Goal: Task Accomplishment & Management: Manage account settings

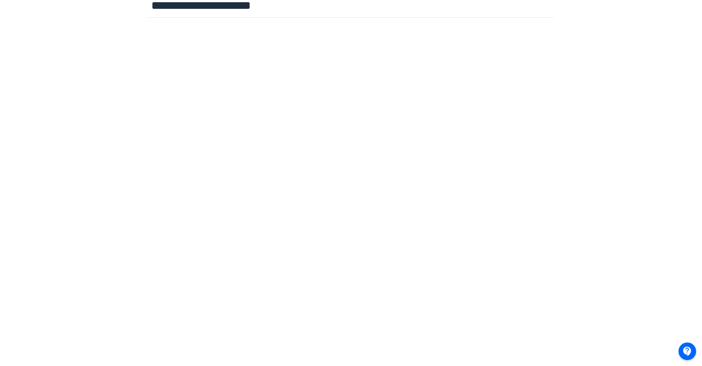
scroll to position [0, 0]
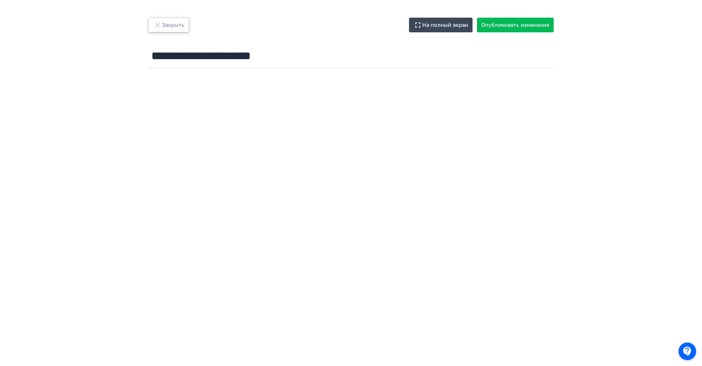
click at [169, 24] on button "Закрыть" at bounding box center [168, 25] width 41 height 15
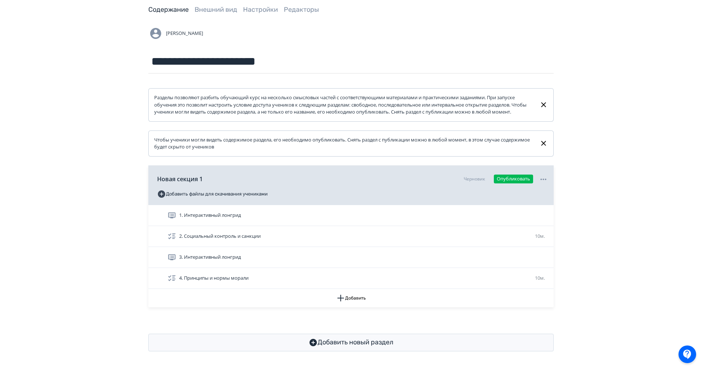
scroll to position [39, 0]
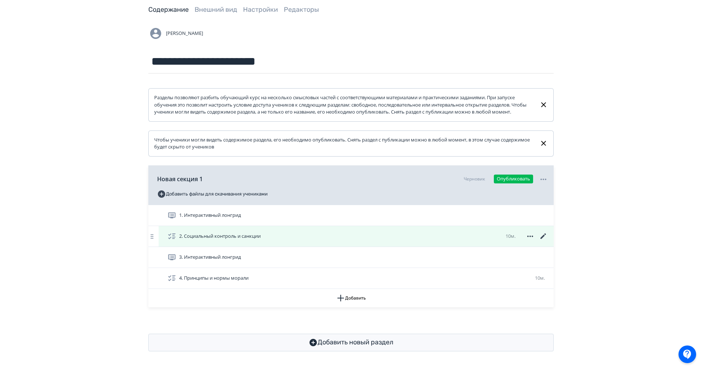
click at [546, 240] on icon at bounding box center [543, 236] width 9 height 9
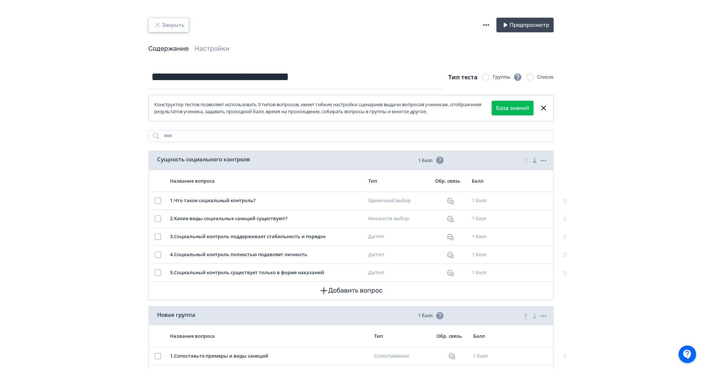
click at [169, 26] on button "Закрыть" at bounding box center [168, 25] width 41 height 15
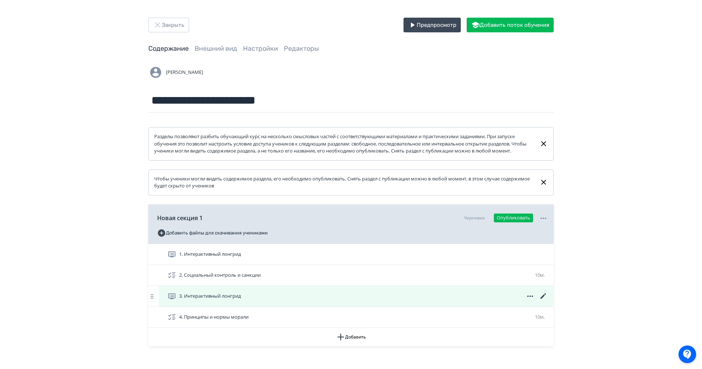
click at [545, 300] on icon at bounding box center [543, 296] width 9 height 9
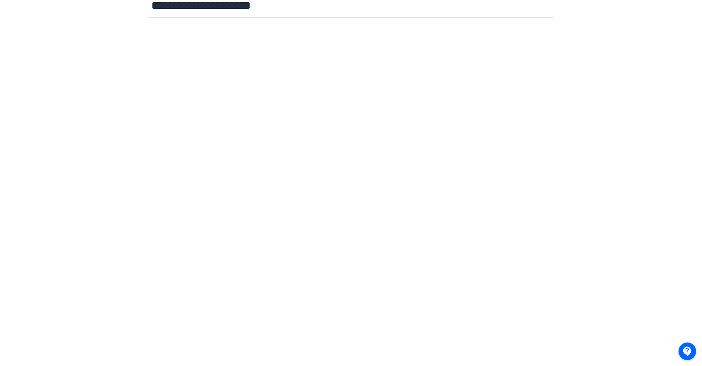
scroll to position [0, 1]
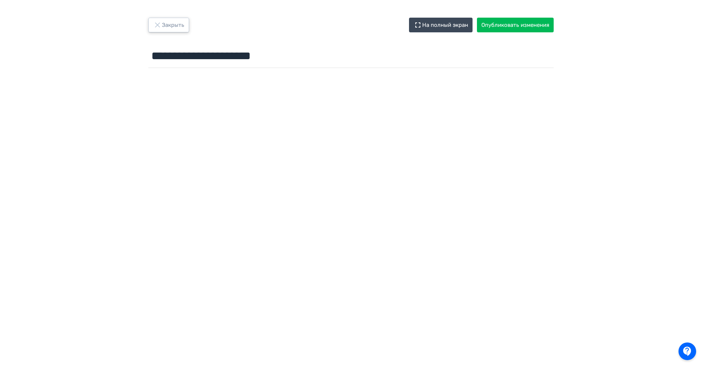
click at [166, 26] on button "Закрыть" at bounding box center [168, 25] width 41 height 15
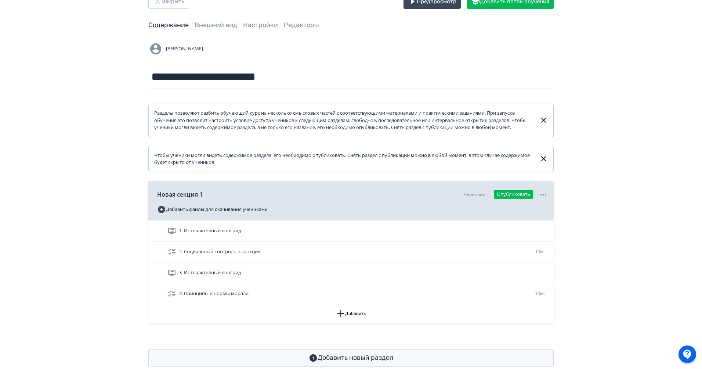
scroll to position [46, 0]
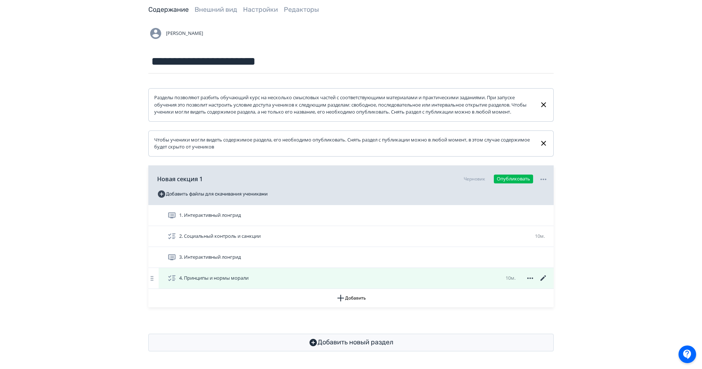
click at [543, 276] on icon at bounding box center [543, 278] width 9 height 9
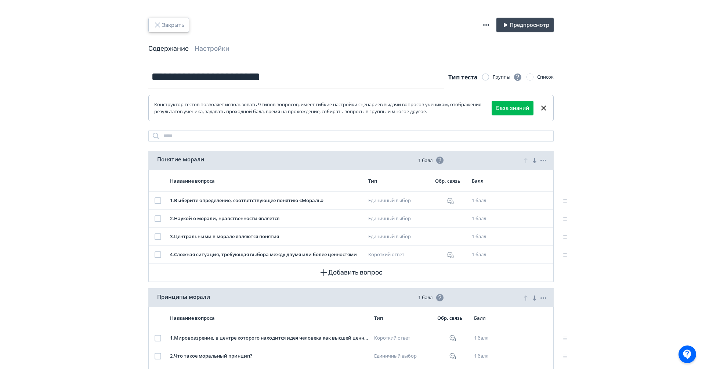
click at [174, 21] on button "Закрыть" at bounding box center [168, 25] width 41 height 15
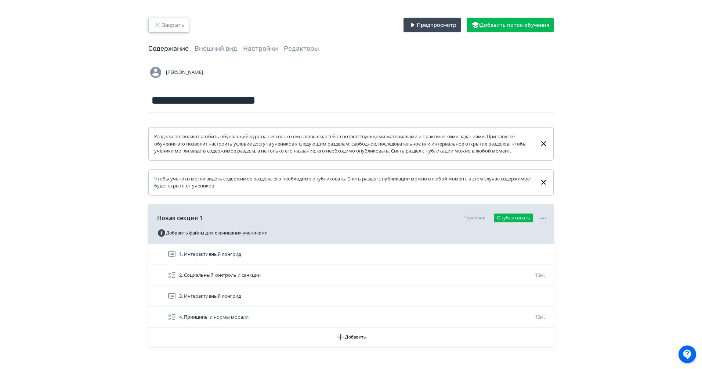
click at [167, 22] on button "Закрыть" at bounding box center [168, 25] width 41 height 15
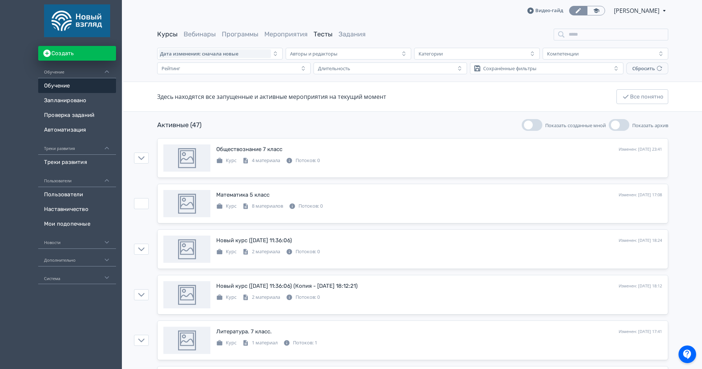
click at [319, 37] on link "Тесты" at bounding box center [323, 34] width 19 height 8
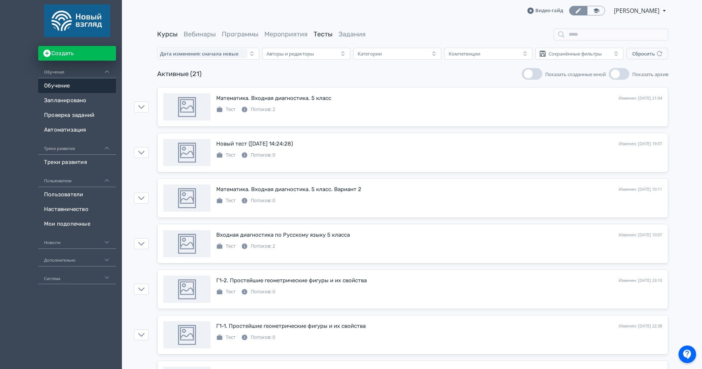
click at [165, 32] on link "Курсы" at bounding box center [167, 34] width 21 height 8
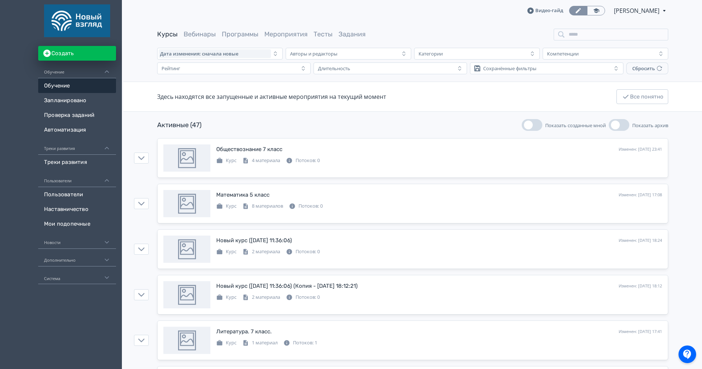
scroll to position [7, 0]
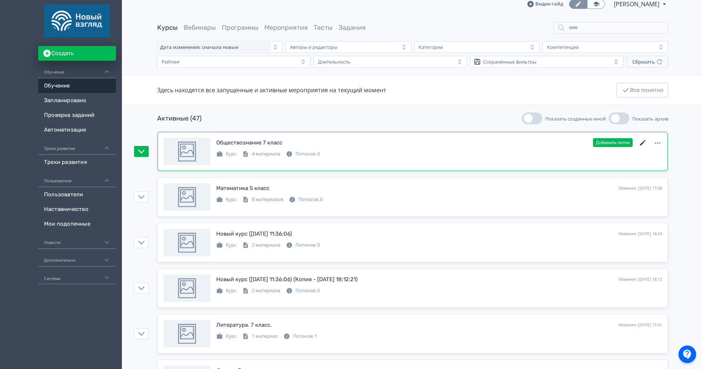
click at [643, 144] on icon at bounding box center [642, 142] width 9 height 9
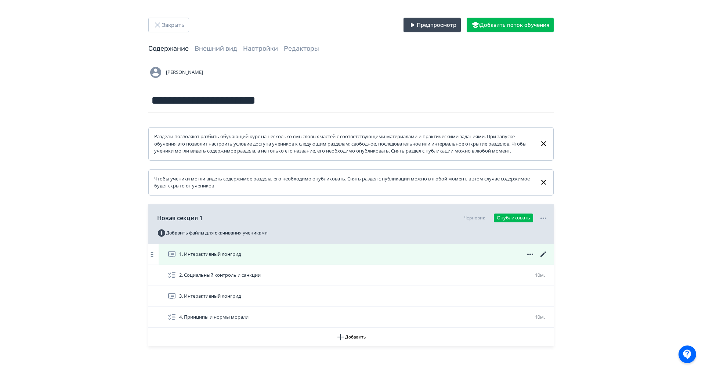
click at [543, 257] on icon at bounding box center [543, 254] width 6 height 6
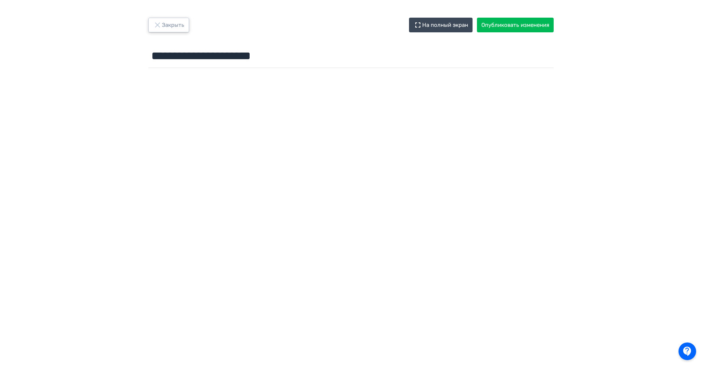
click at [170, 26] on button "Закрыть" at bounding box center [168, 25] width 41 height 15
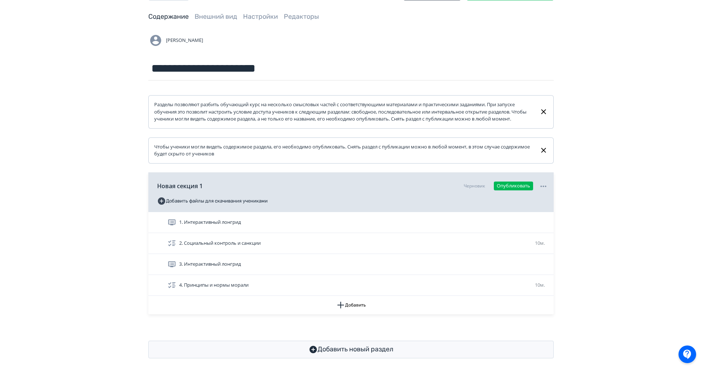
scroll to position [46, 0]
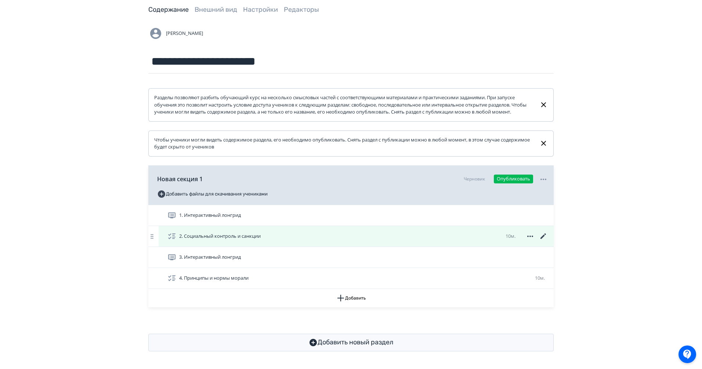
click at [543, 235] on icon at bounding box center [543, 236] width 9 height 9
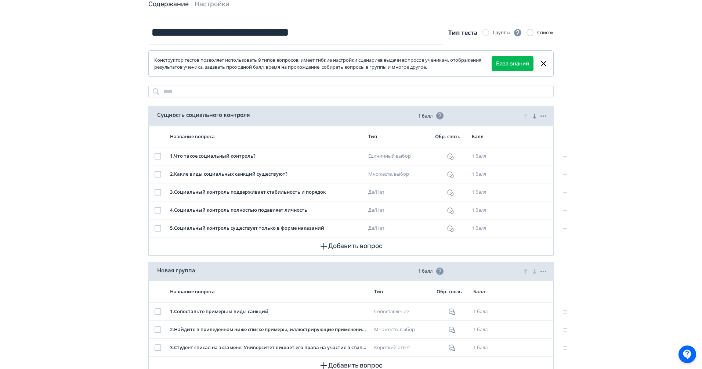
scroll to position [52, 0]
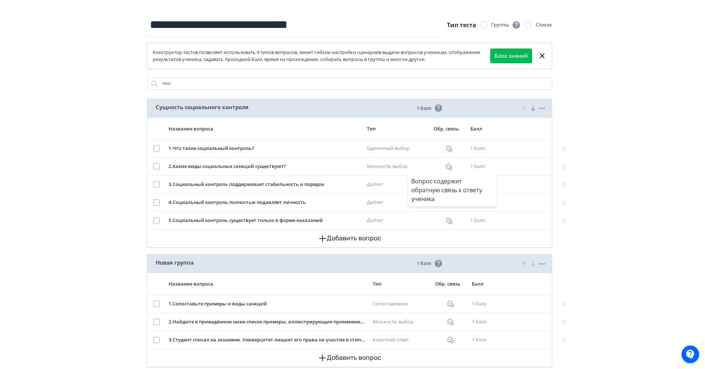
click at [646, 289] on div "Вопрос содержит обратную связь к ответу ученика" at bounding box center [352, 184] width 705 height 369
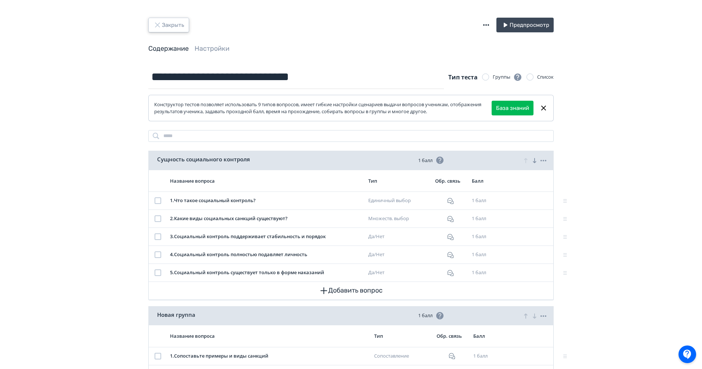
click at [171, 22] on button "Закрыть" at bounding box center [168, 25] width 41 height 15
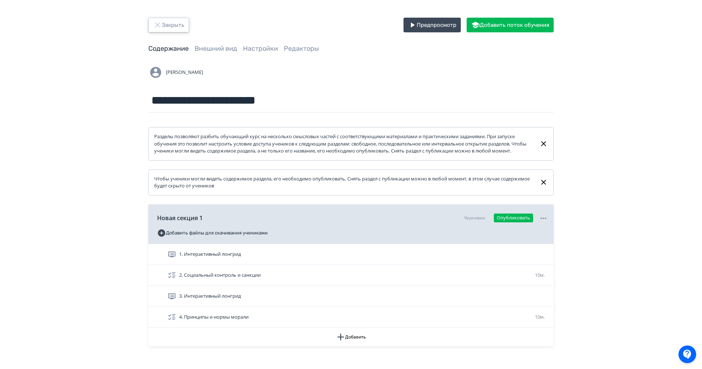
click at [171, 22] on button "Закрыть" at bounding box center [168, 25] width 41 height 15
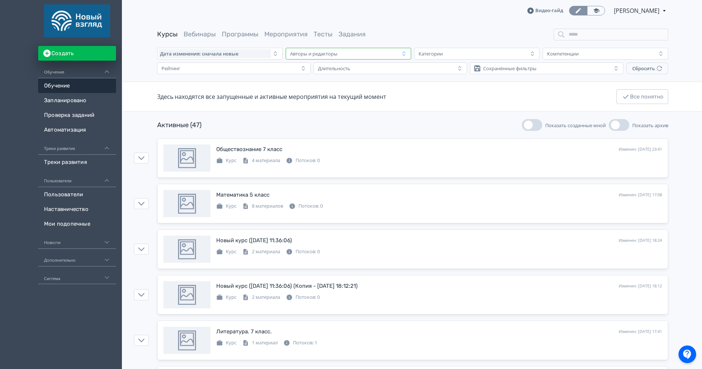
click at [361, 55] on div "Авторы и редакторы" at bounding box center [343, 53] width 112 height 9
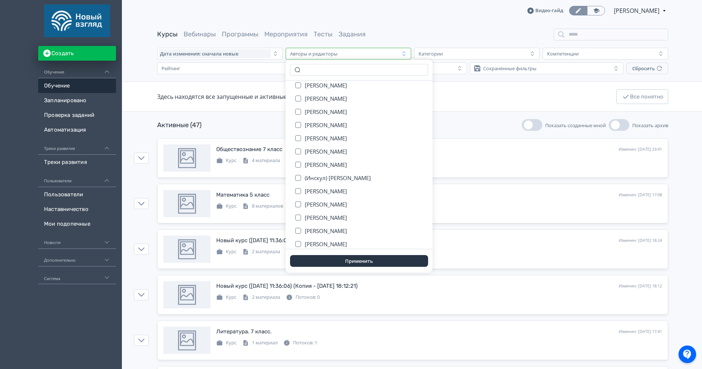
scroll to position [144, 0]
click at [442, 126] on div "Активные (47) Показать созданные мной Показать архив" at bounding box center [412, 125] width 511 height 12
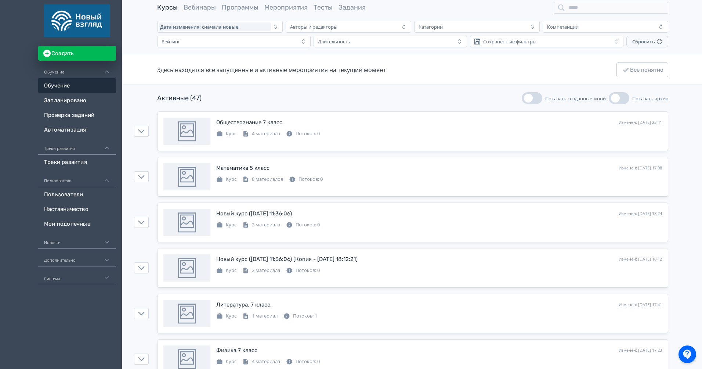
scroll to position [31, 0]
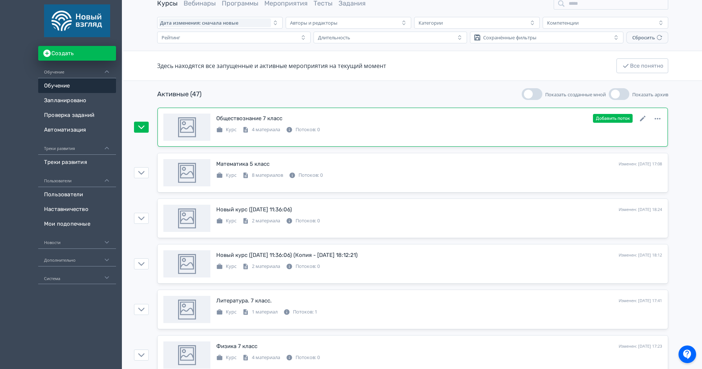
click at [394, 121] on div "Обществознание 7 класс Изменен: [DATE] 23:41 Добавить поток" at bounding box center [439, 118] width 446 height 10
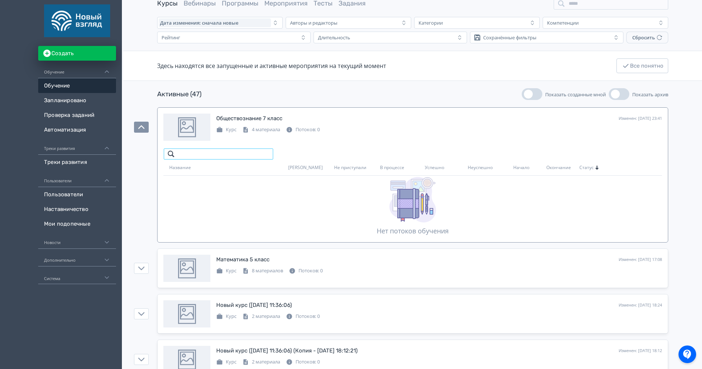
click at [212, 157] on input "search" at bounding box center [218, 154] width 110 height 12
click at [337, 131] on div "Курс 4 материала Потоков: 0" at bounding box center [439, 128] width 446 height 9
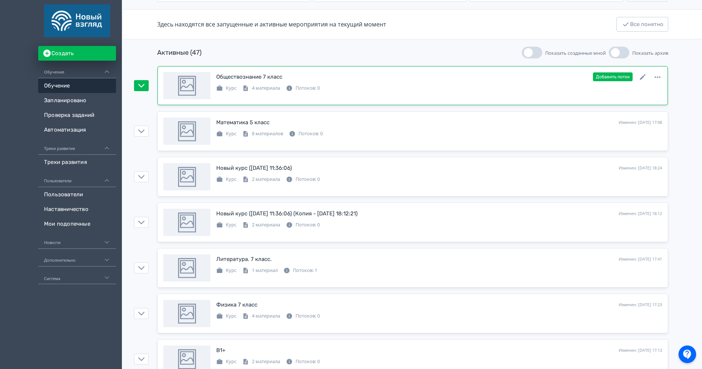
scroll to position [0, 0]
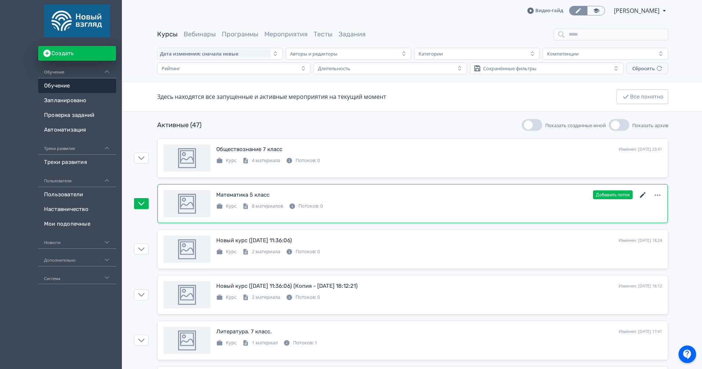
click at [642, 196] on icon at bounding box center [642, 195] width 9 height 9
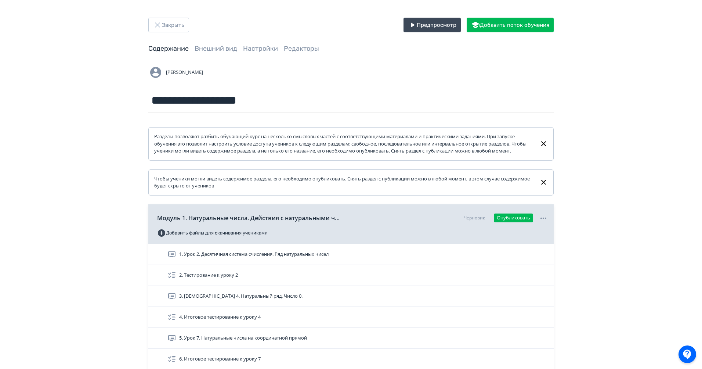
click at [305, 43] on div "**********" at bounding box center [351, 246] width 441 height 456
click at [298, 48] on link "Редакторы" at bounding box center [301, 48] width 35 height 8
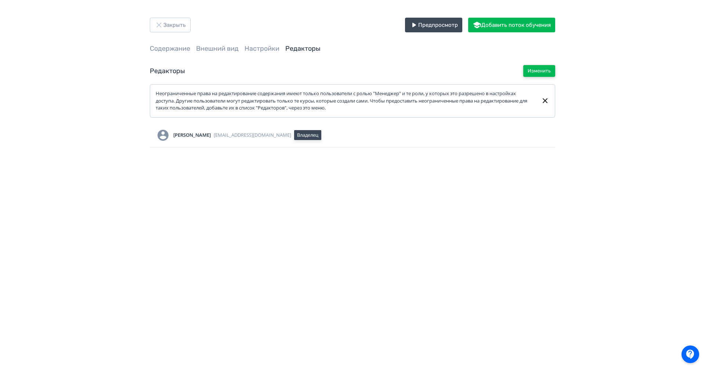
click at [536, 73] on button "Изменить" at bounding box center [539, 71] width 32 height 12
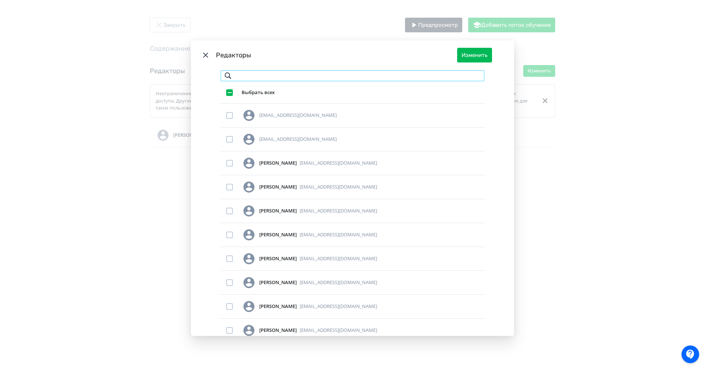
click at [276, 78] on input "Modal" at bounding box center [352, 76] width 264 height 12
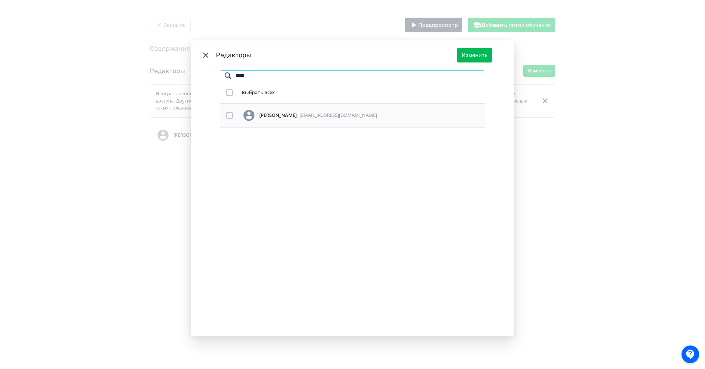
type input "*****"
click at [310, 116] on link "[EMAIL_ADDRESS][DOMAIN_NAME]" at bounding box center [338, 115] width 77 height 7
click at [227, 114] on div "Modal" at bounding box center [229, 115] width 7 height 7
click at [481, 55] on button "Изменить" at bounding box center [474, 55] width 35 height 15
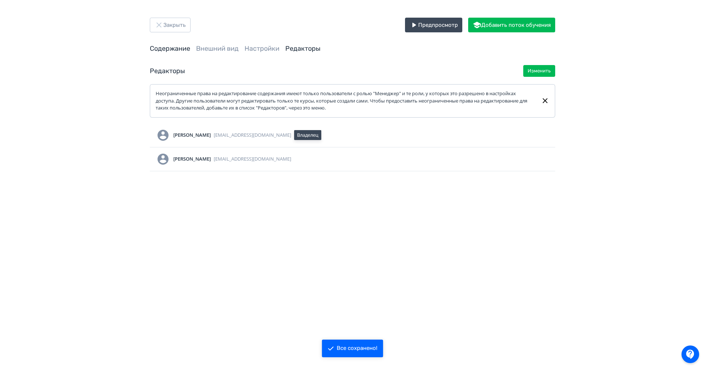
click at [177, 48] on link "Содержание" at bounding box center [170, 48] width 40 height 8
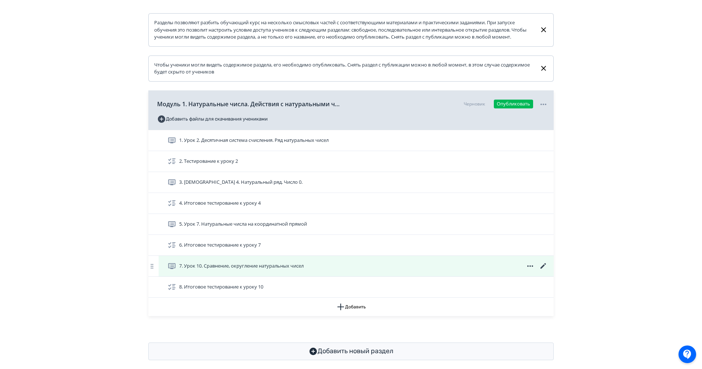
scroll to position [113, 0]
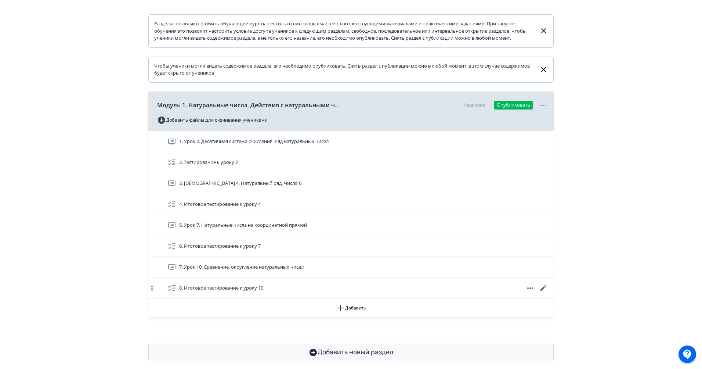
click at [544, 292] on icon at bounding box center [543, 287] width 9 height 9
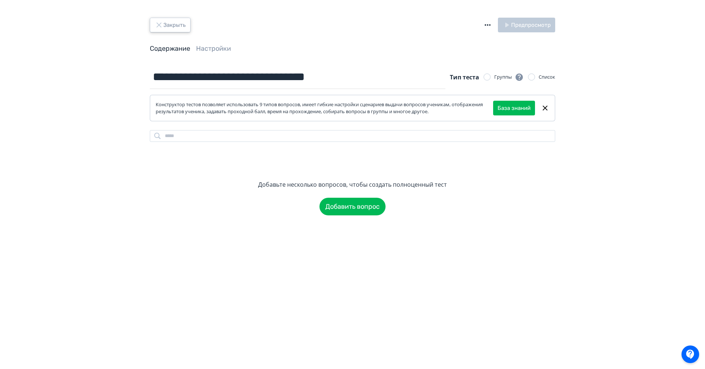
click at [154, 24] on button "Закрыть" at bounding box center [170, 25] width 41 height 15
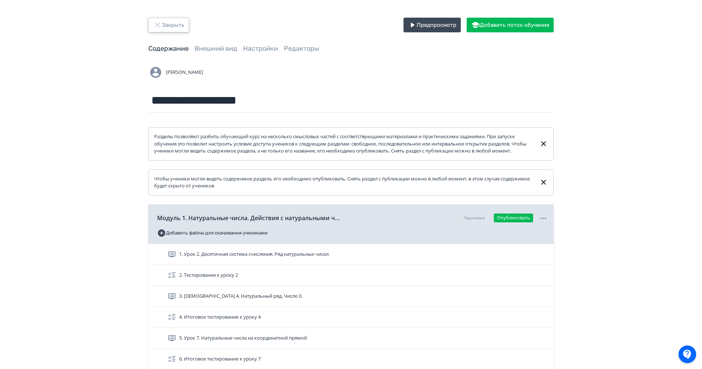
click at [178, 25] on button "Закрыть" at bounding box center [168, 25] width 41 height 15
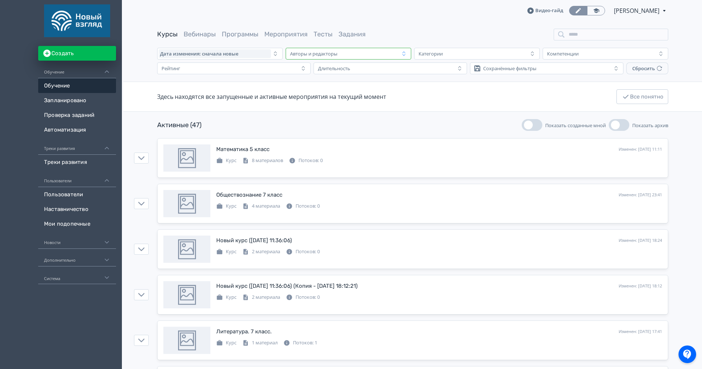
click at [336, 48] on button "Авторы и редакторы" at bounding box center [349, 54] width 126 height 12
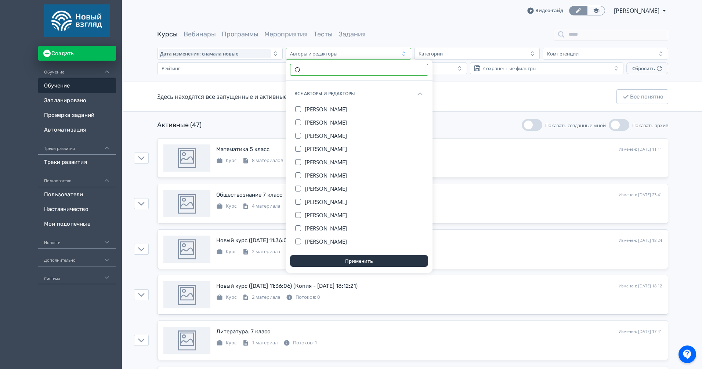
click at [314, 68] on input "text" at bounding box center [359, 70] width 138 height 12
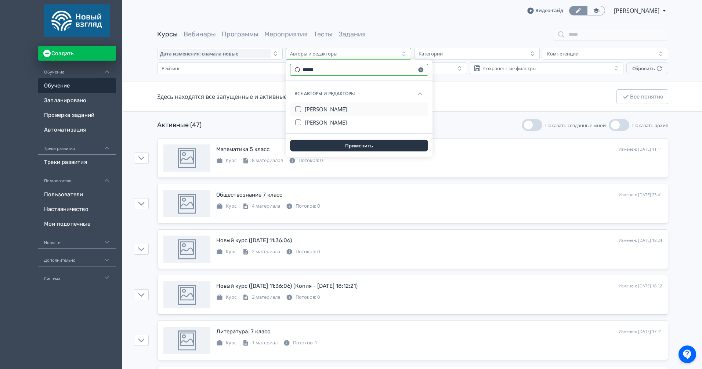
type input "******"
click at [359, 113] on button "[PERSON_NAME]" at bounding box center [364, 108] width 119 height 13
click at [362, 142] on button "Применить" at bounding box center [359, 146] width 138 height 12
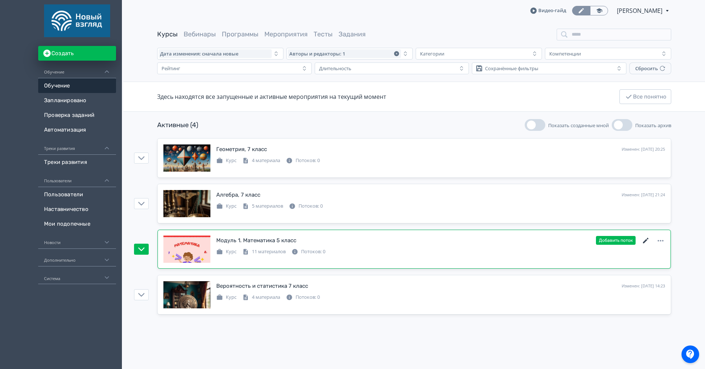
click at [645, 236] on icon at bounding box center [645, 240] width 9 height 9
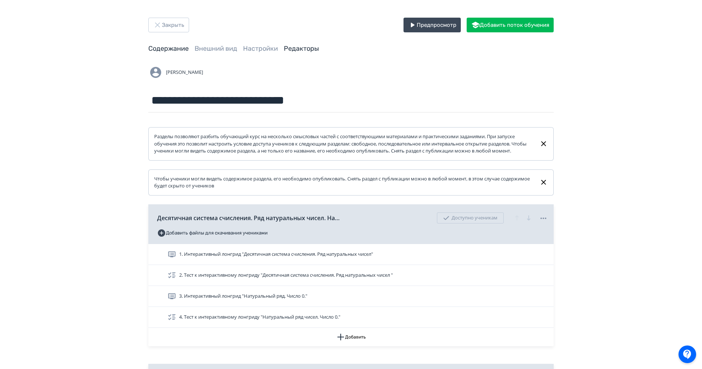
click at [306, 45] on link "Редакторы" at bounding box center [301, 48] width 35 height 8
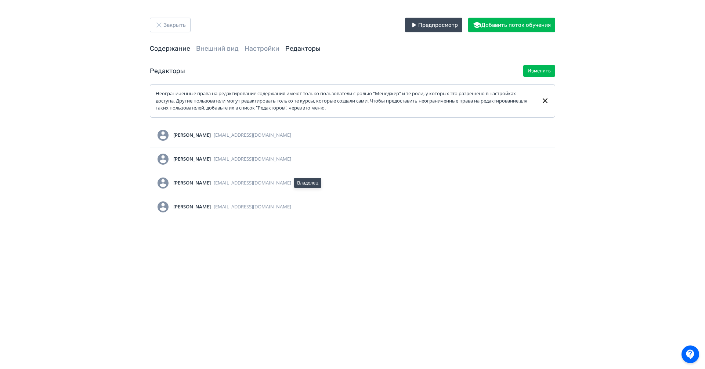
click at [173, 51] on link "Содержание" at bounding box center [170, 48] width 40 height 8
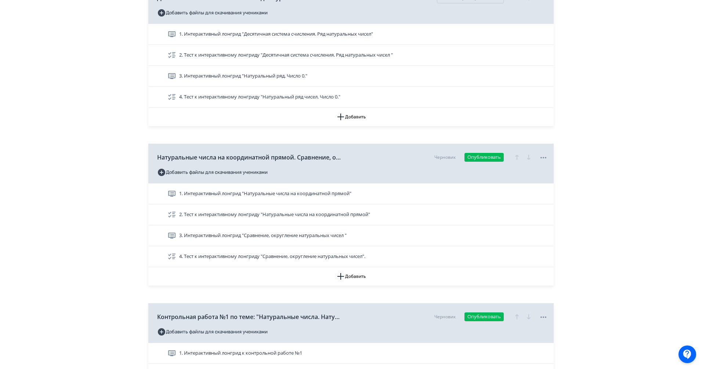
scroll to position [419, 0]
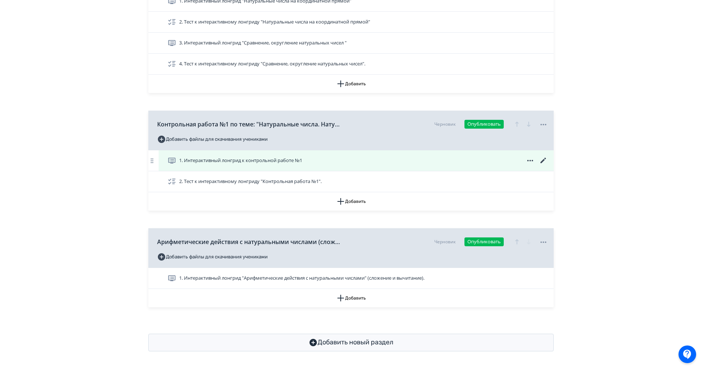
click at [544, 161] on icon at bounding box center [543, 160] width 9 height 9
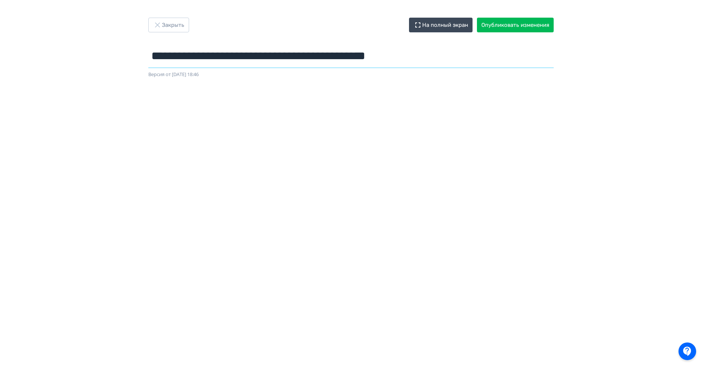
click at [210, 64] on input "**********" at bounding box center [350, 56] width 405 height 24
click at [176, 25] on button "Закрыть" at bounding box center [168, 25] width 41 height 15
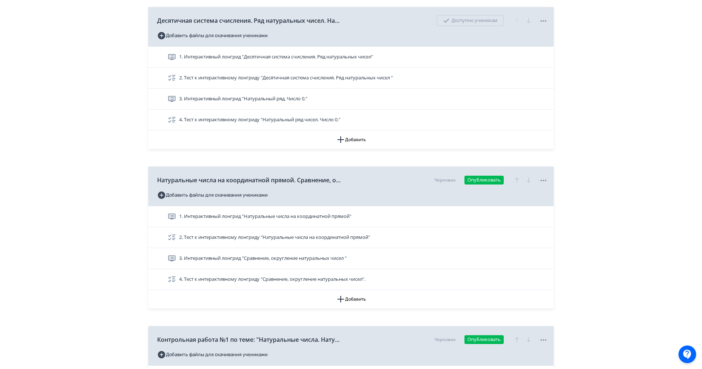
scroll to position [419, 0]
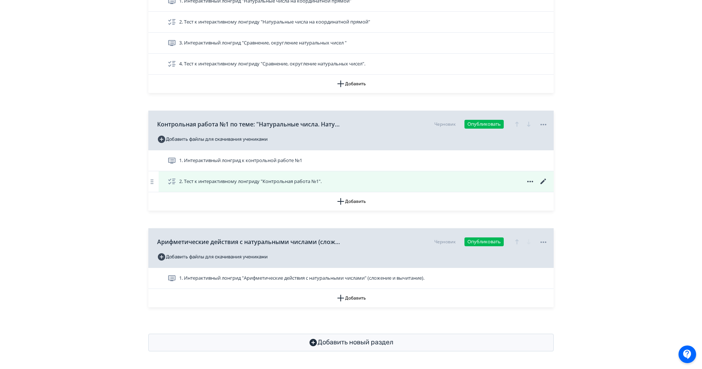
click at [545, 181] on icon at bounding box center [543, 181] width 9 height 9
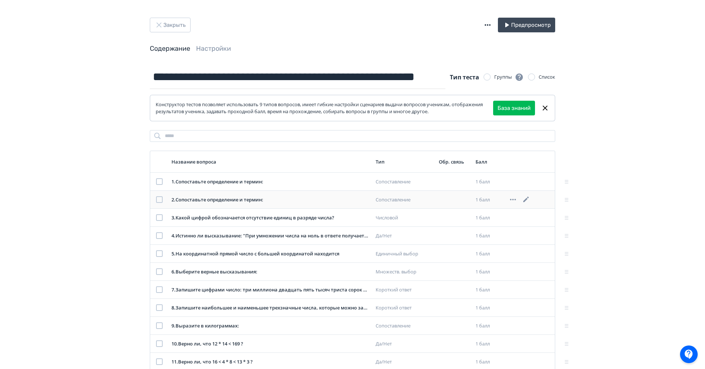
scroll to position [146, 0]
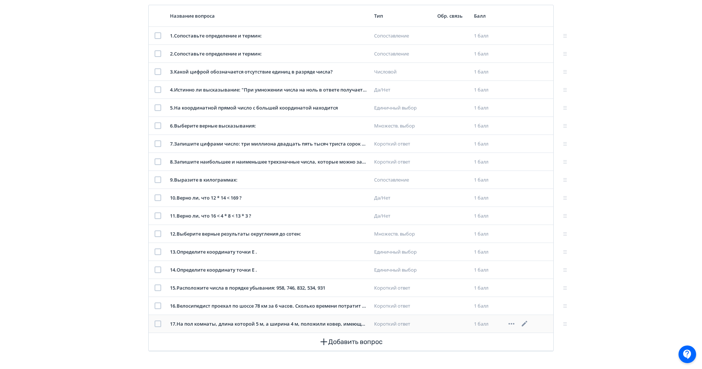
click at [524, 322] on icon at bounding box center [524, 323] width 9 height 9
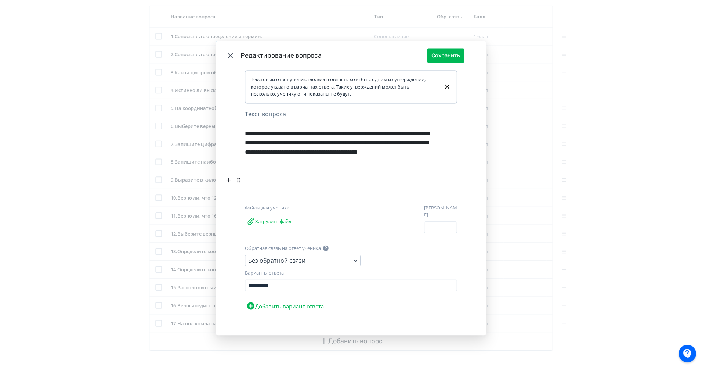
scroll to position [3, 0]
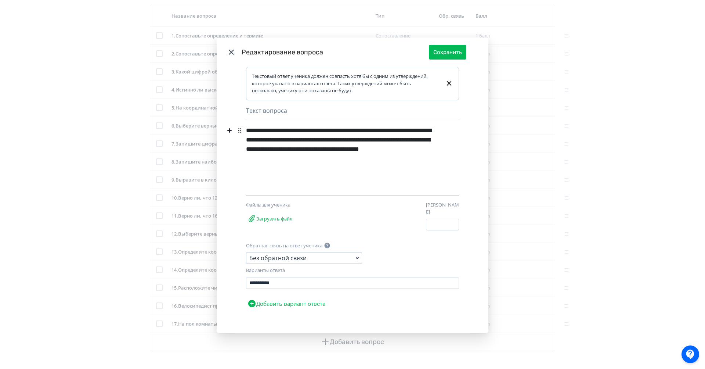
click at [233, 54] on icon "Modal" at bounding box center [231, 52] width 9 height 9
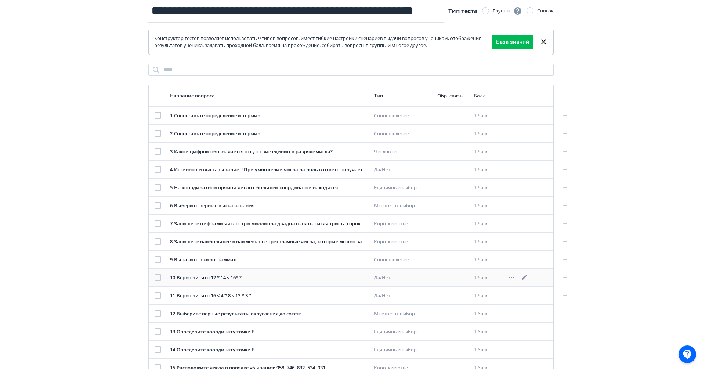
scroll to position [0, 0]
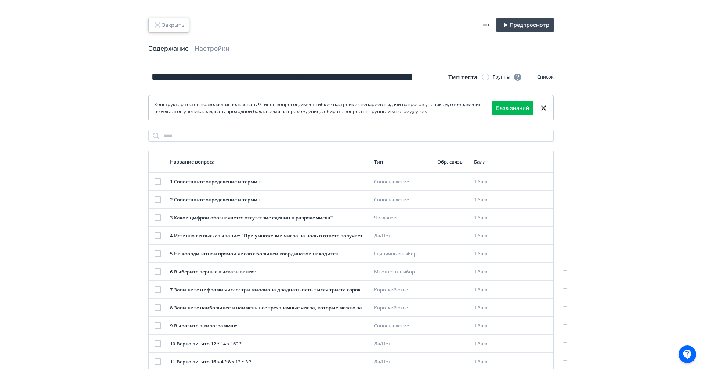
click at [176, 21] on button "Закрыть" at bounding box center [168, 25] width 41 height 15
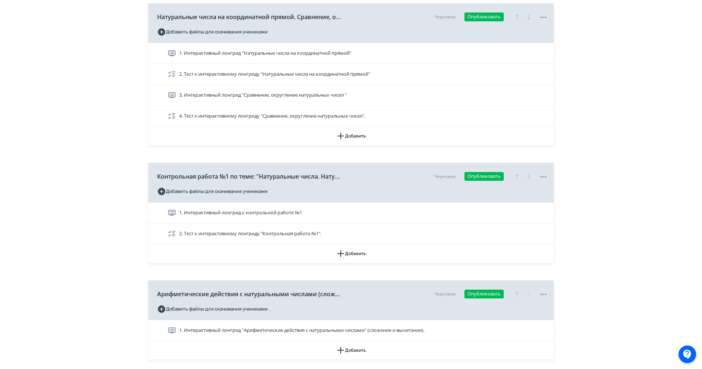
scroll to position [361, 0]
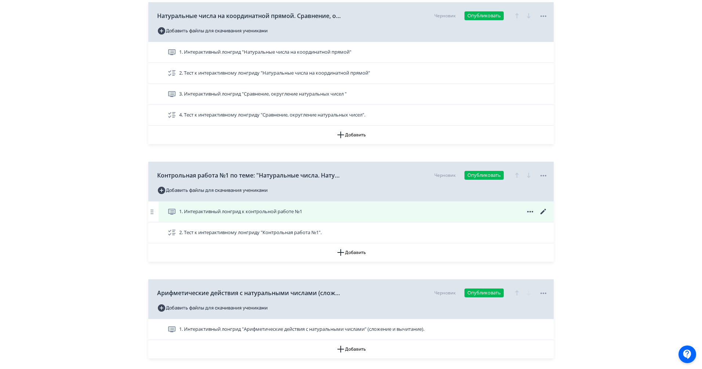
click at [541, 216] on icon at bounding box center [543, 211] width 9 height 9
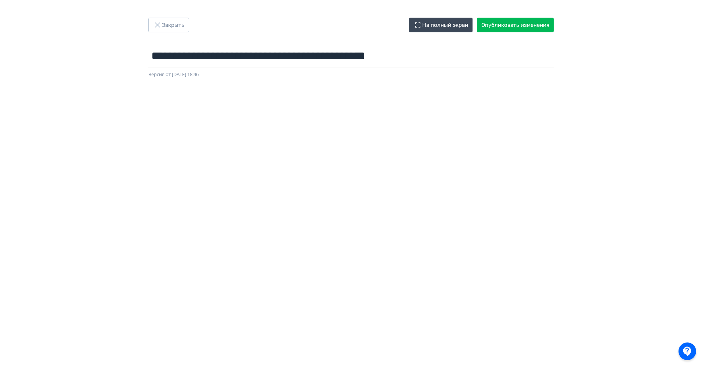
click at [155, 10] on div "**********" at bounding box center [351, 183] width 702 height 366
click at [155, 22] on icon "button" at bounding box center [157, 25] width 9 height 9
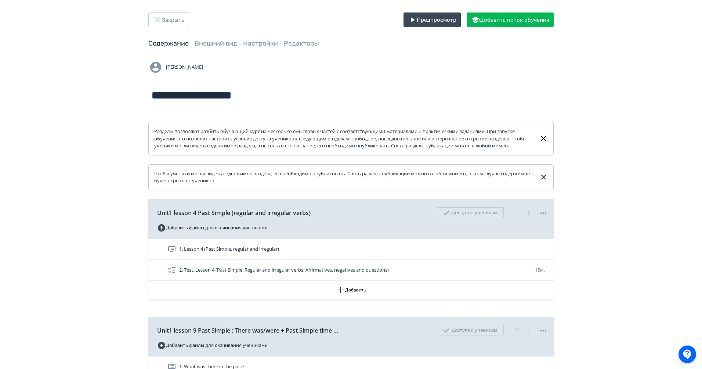
scroll to position [5, 0]
